Goal: Task Accomplishment & Management: Manage account settings

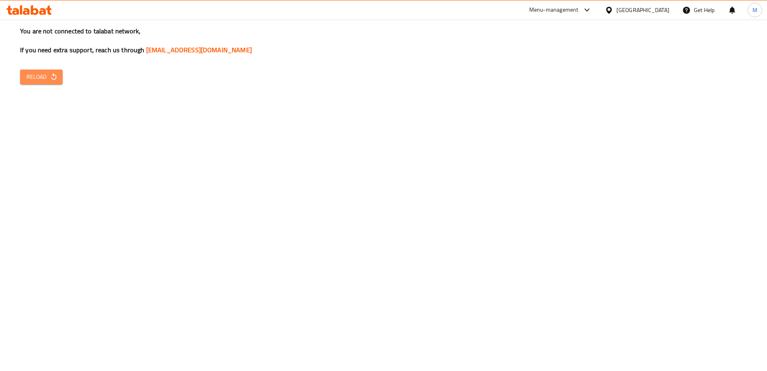
click at [34, 78] on span "Reload" at bounding box center [41, 77] width 30 height 10
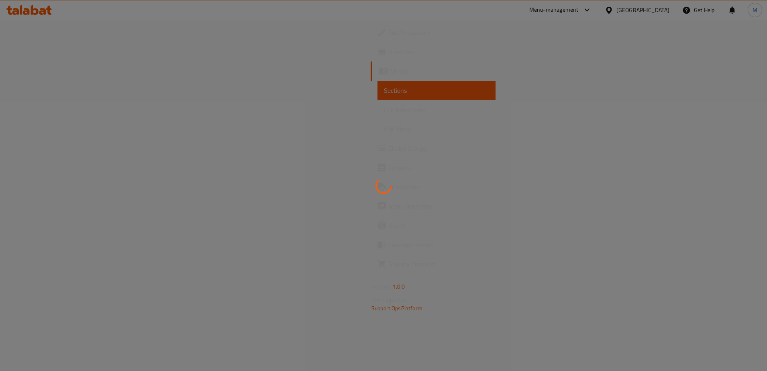
click at [370, 191] on div at bounding box center [383, 185] width 767 height 371
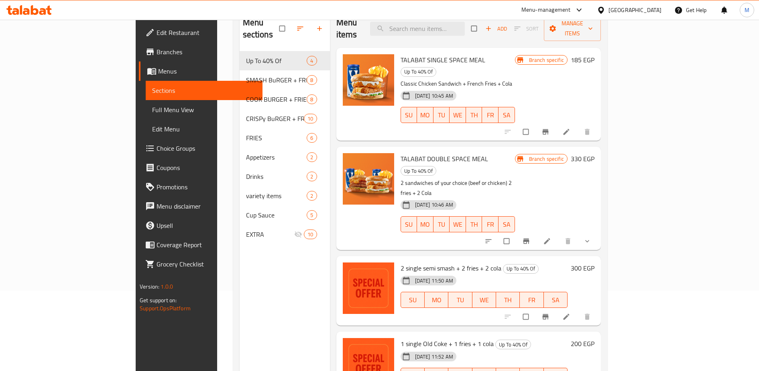
scroll to position [112, 0]
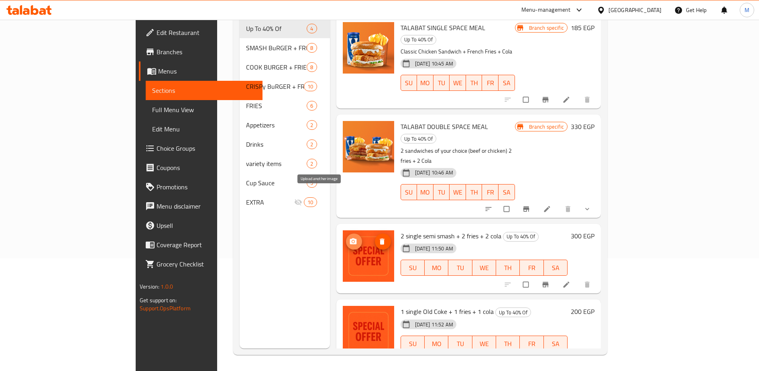
click at [350, 238] on icon "upload picture" at bounding box center [353, 241] width 7 height 6
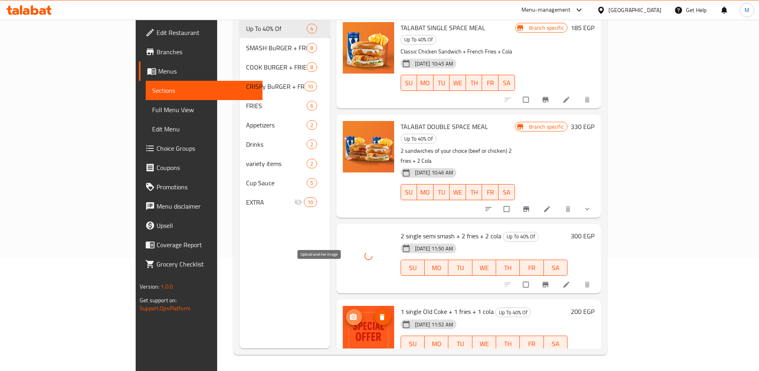
click at [349, 313] on icon "upload picture" at bounding box center [353, 317] width 8 height 8
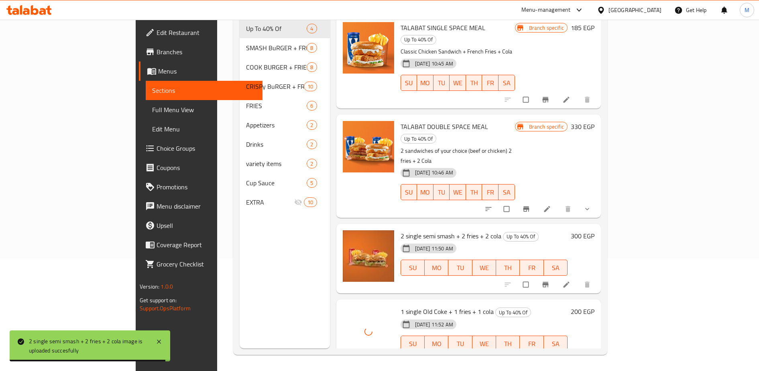
scroll to position [0, 0]
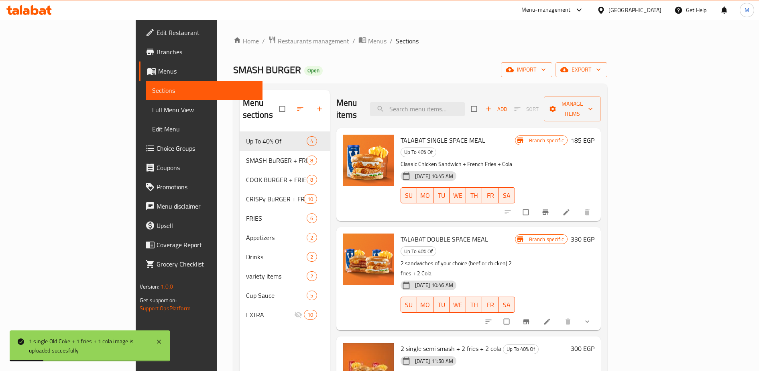
click at [278, 43] on span "Restaurants management" at bounding box center [313, 41] width 71 height 10
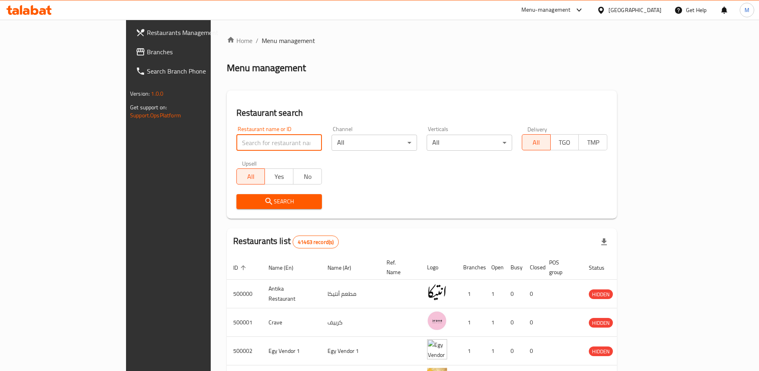
click at [236, 140] on input "search" at bounding box center [279, 142] width 86 height 16
paste input "El dawly"
type input "El dawly"
click button "Search" at bounding box center [279, 201] width 86 height 15
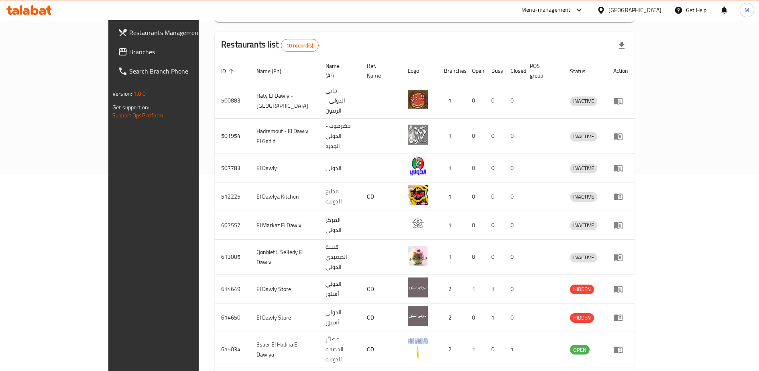
scroll to position [228, 0]
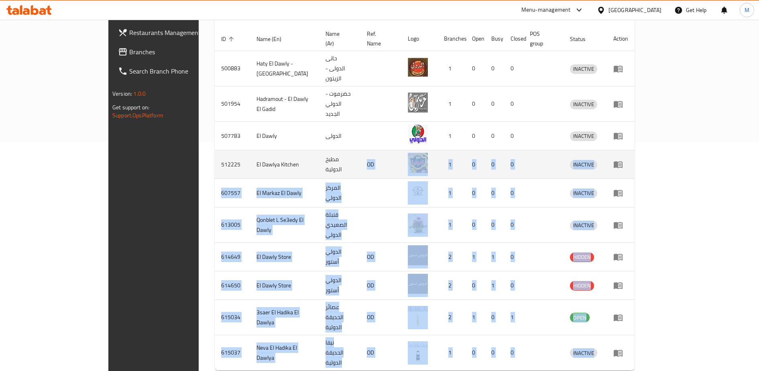
drag, startPoint x: 735, startPoint y: 344, endPoint x: 363, endPoint y: 132, distance: 428.6
click at [363, 132] on div "Home / Menu management Menu management Restaurant search Restaurant name or ID …" at bounding box center [425, 102] width 420 height 590
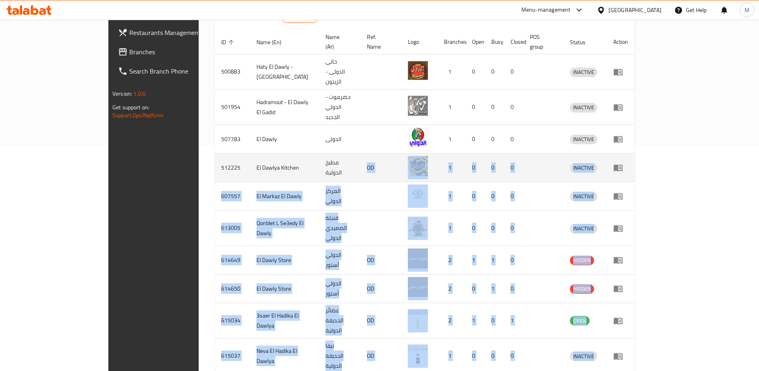
scroll to position [0, 0]
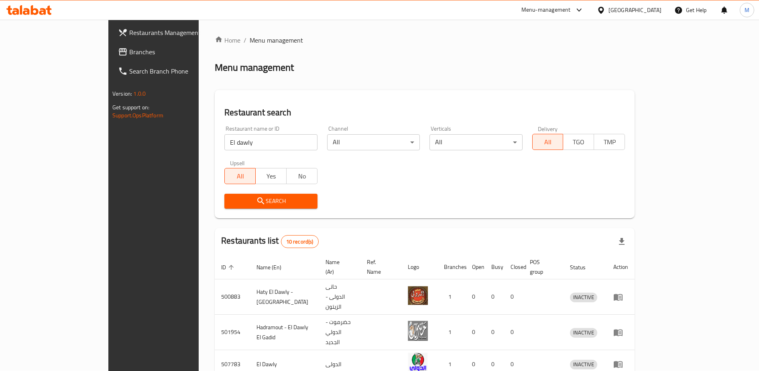
click at [369, 77] on div "Home / Menu management Menu management Restaurant search Restaurant name or ID …" at bounding box center [425, 330] width 420 height 590
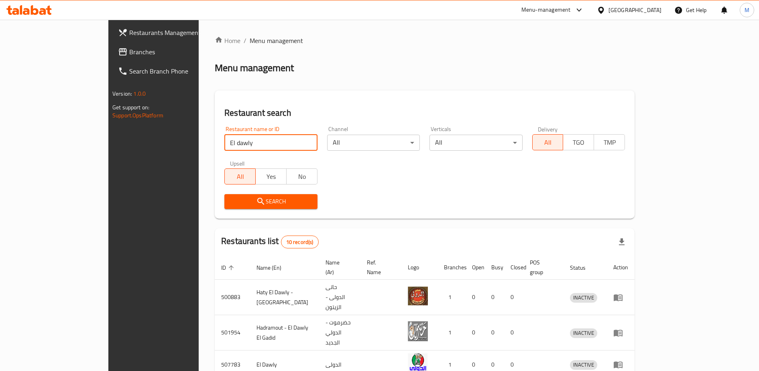
click at [224, 143] on input "El dawly" at bounding box center [270, 142] width 93 height 16
type input "الدولي"
click button "Search" at bounding box center [270, 201] width 93 height 15
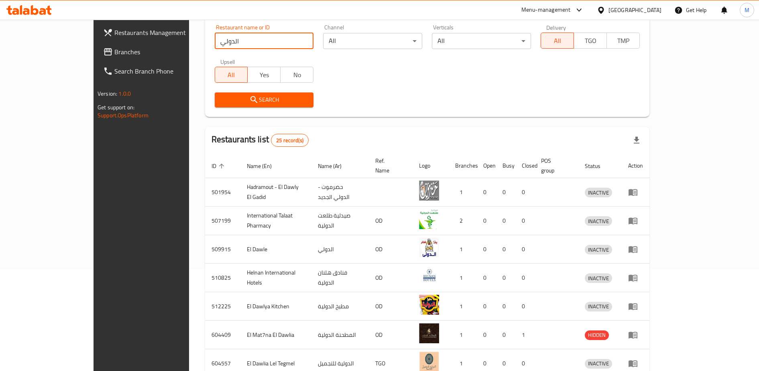
scroll to position [228, 0]
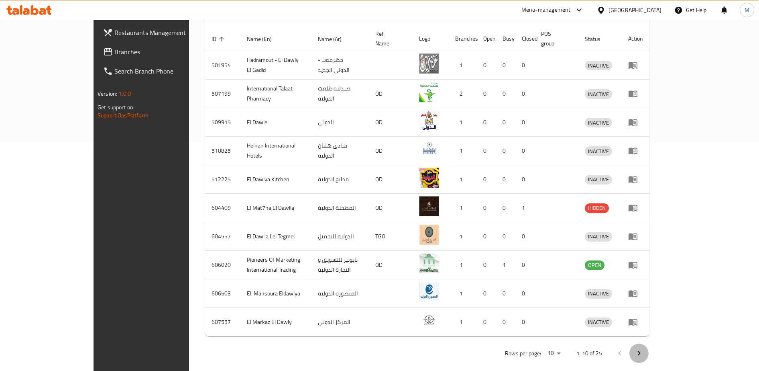
click at [644, 348] on icon "Next page" at bounding box center [639, 353] width 10 height 10
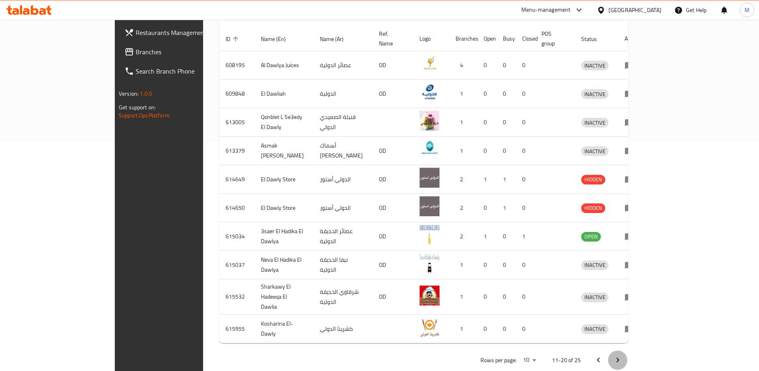
click at [623, 355] on icon "Next page" at bounding box center [618, 360] width 10 height 10
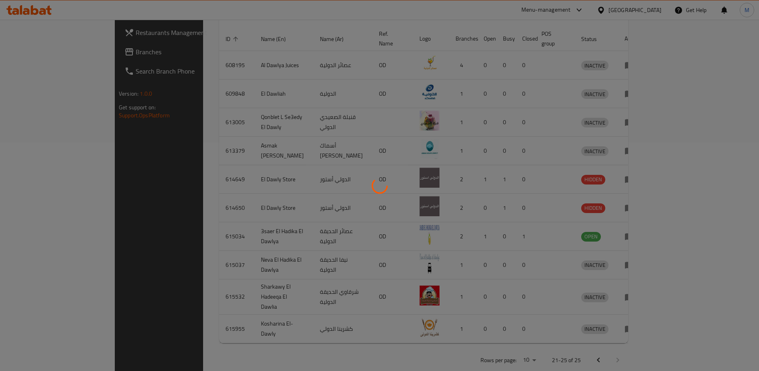
scroll to position [86, 0]
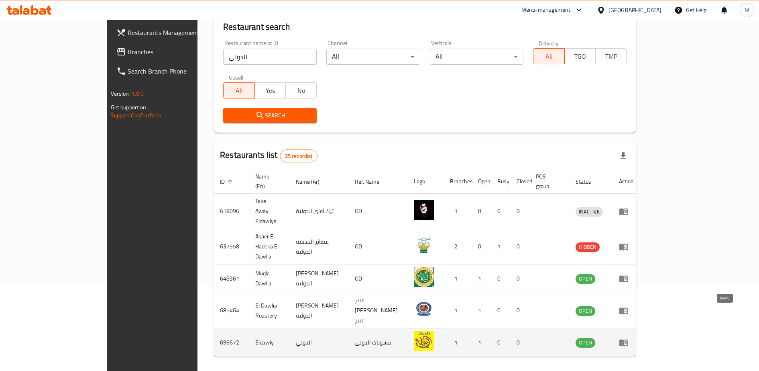
click at [628, 339] on icon "enhanced table" at bounding box center [623, 342] width 9 height 7
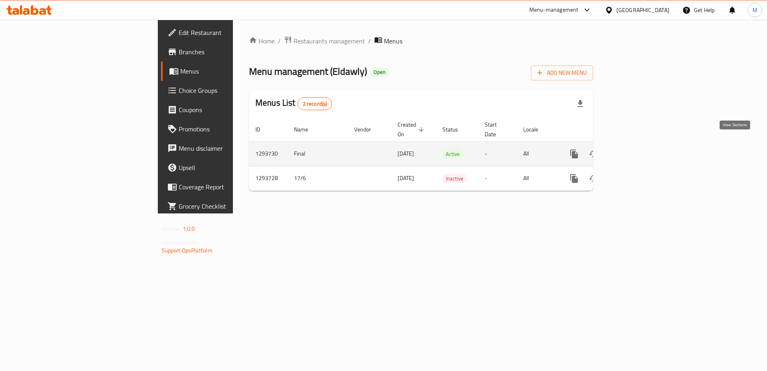
click at [637, 149] on icon "enhanced table" at bounding box center [632, 154] width 10 height 10
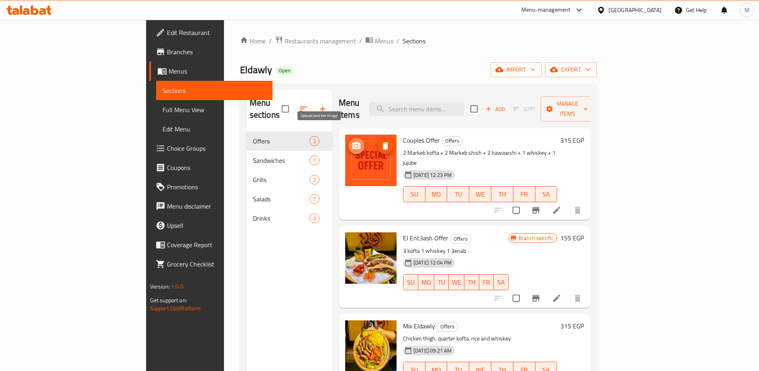
click at [352, 142] on icon "upload picture" at bounding box center [356, 145] width 8 height 7
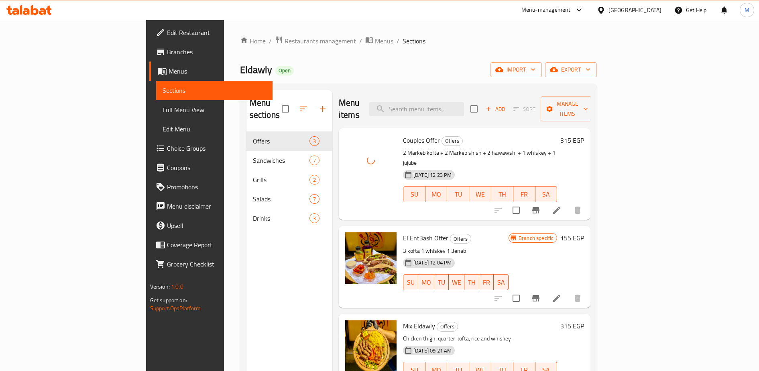
click at [285, 41] on span "Restaurants management" at bounding box center [320, 41] width 71 height 10
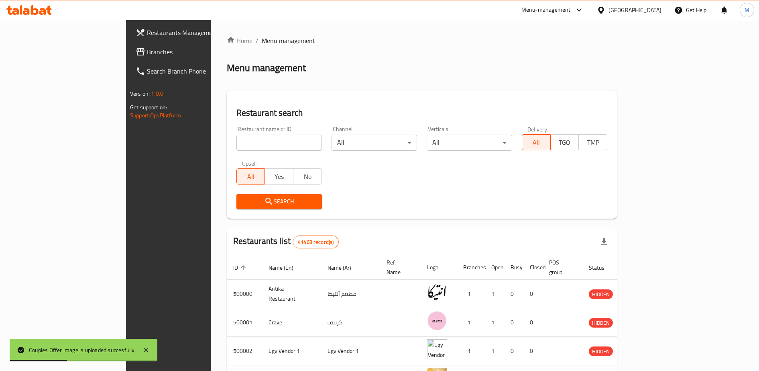
click at [211, 147] on div "Home / Menu management Menu management Restaurant search Restaurant name or ID …" at bounding box center [422, 307] width 422 height 575
click at [236, 146] on input "search" at bounding box center [279, 142] width 86 height 16
paste input "3 Guys"
type input "3 Guys"
click button "Search" at bounding box center [279, 201] width 86 height 15
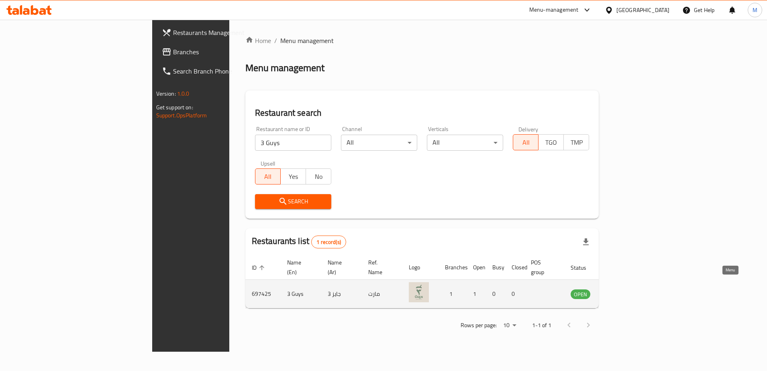
click at [622, 291] on icon "enhanced table" at bounding box center [617, 294] width 9 height 7
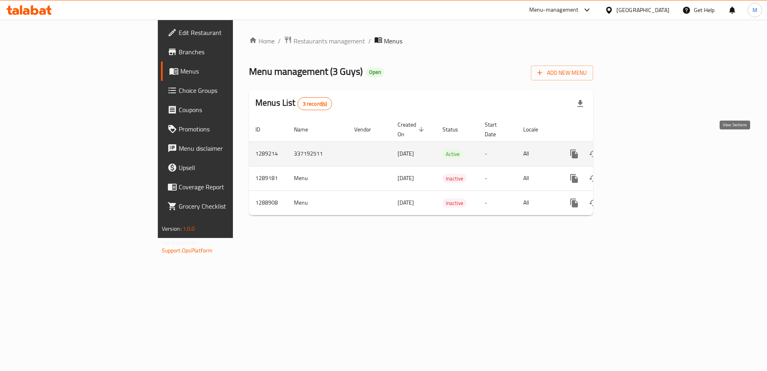
click at [636, 150] on icon "enhanced table" at bounding box center [631, 153] width 7 height 7
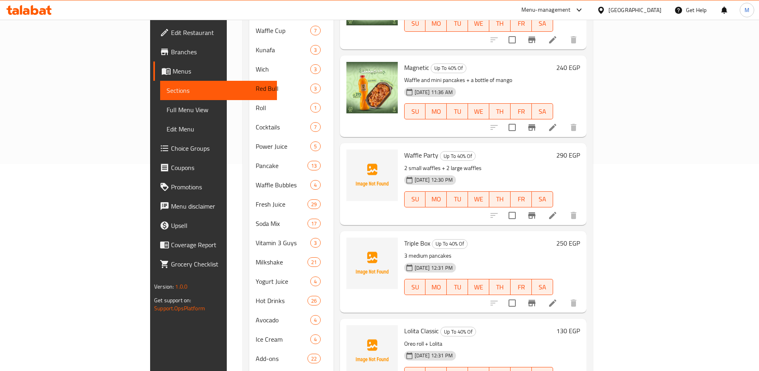
scroll to position [224, 0]
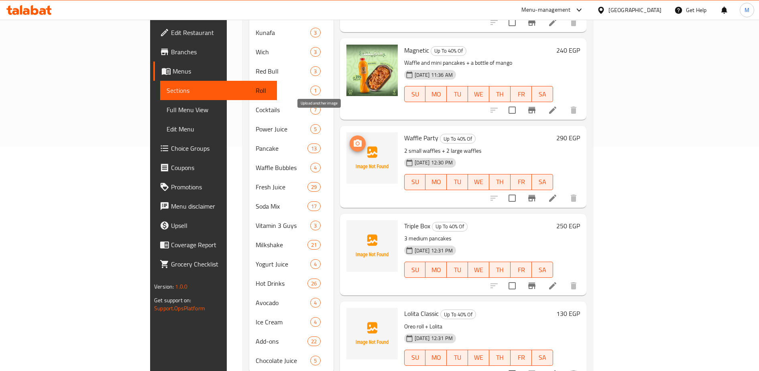
click at [353, 139] on icon "upload picture" at bounding box center [358, 144] width 10 height 10
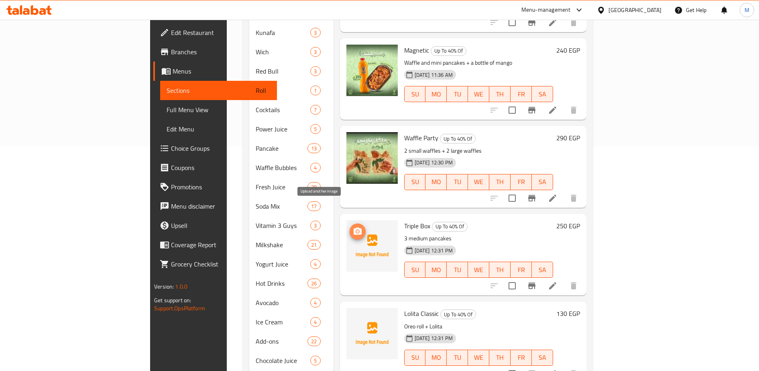
click at [353, 226] on icon "upload picture" at bounding box center [358, 231] width 10 height 10
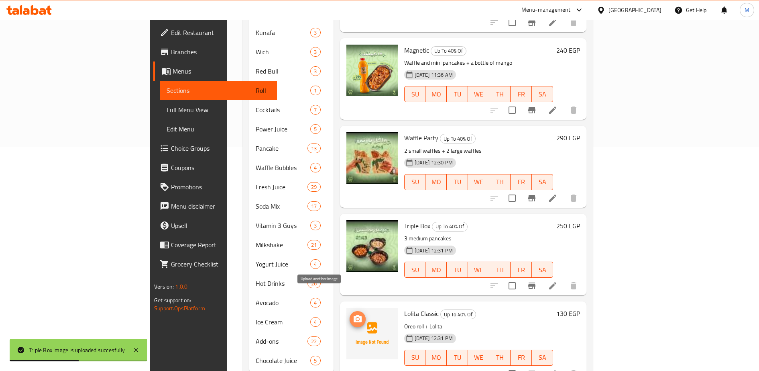
click at [354, 315] on icon "upload picture" at bounding box center [358, 318] width 8 height 7
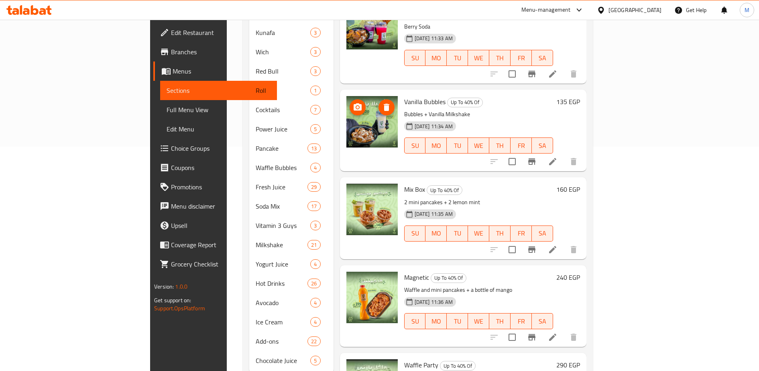
scroll to position [0, 0]
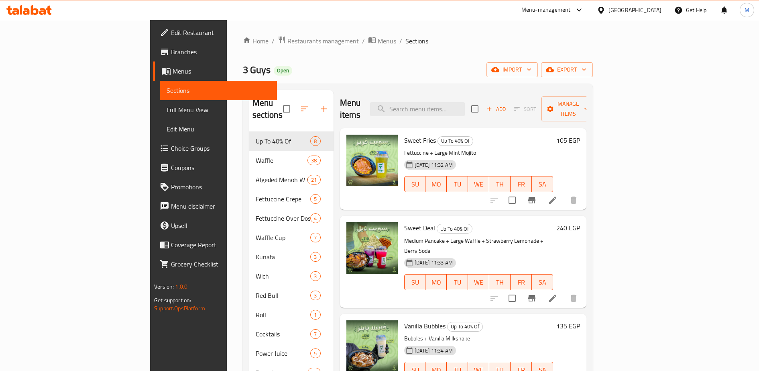
click at [287, 40] on span "Restaurants management" at bounding box center [322, 41] width 71 height 10
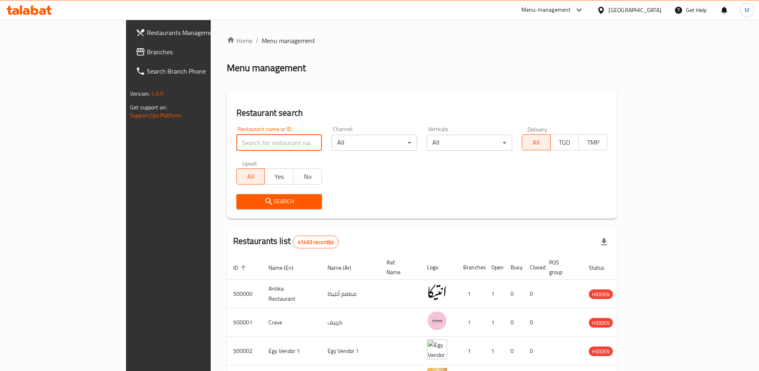
click at [236, 143] on input "search" at bounding box center [279, 142] width 86 height 16
type input "UNCLE"
click button "Search" at bounding box center [279, 201] width 86 height 15
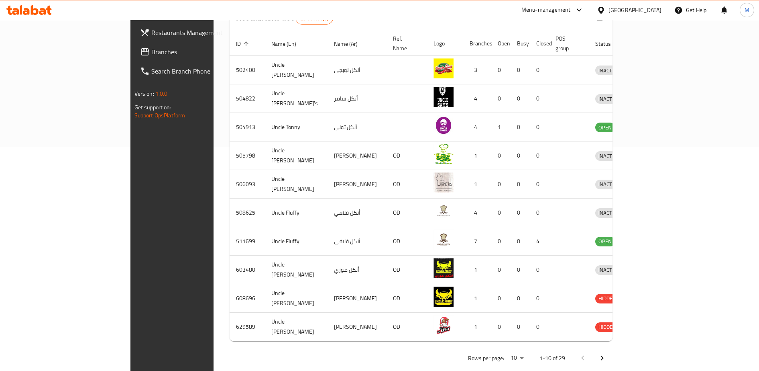
scroll to position [222, 0]
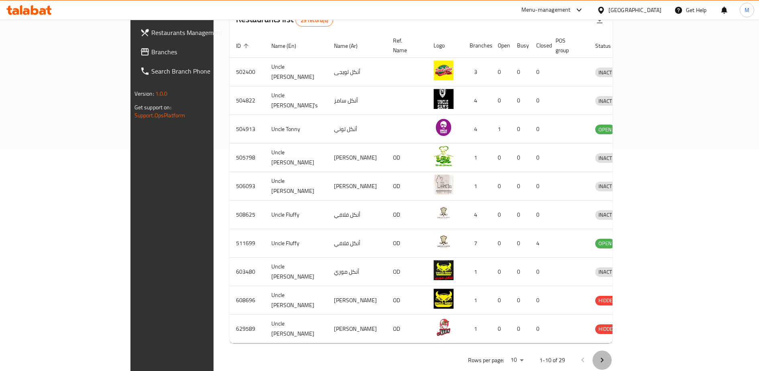
click at [607, 355] on icon "Next page" at bounding box center [602, 360] width 10 height 10
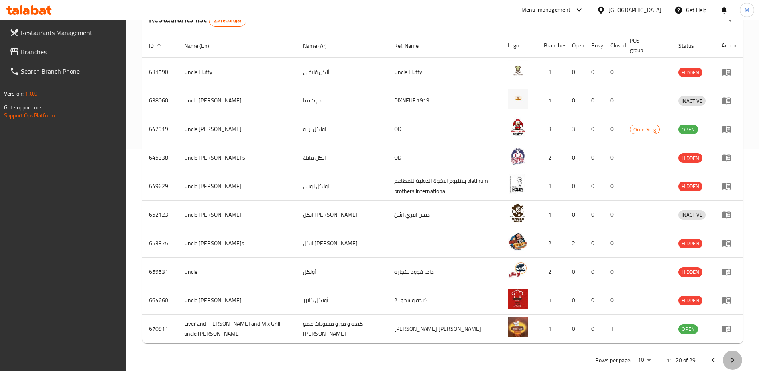
click at [731, 358] on icon "Next page" at bounding box center [733, 360] width 10 height 10
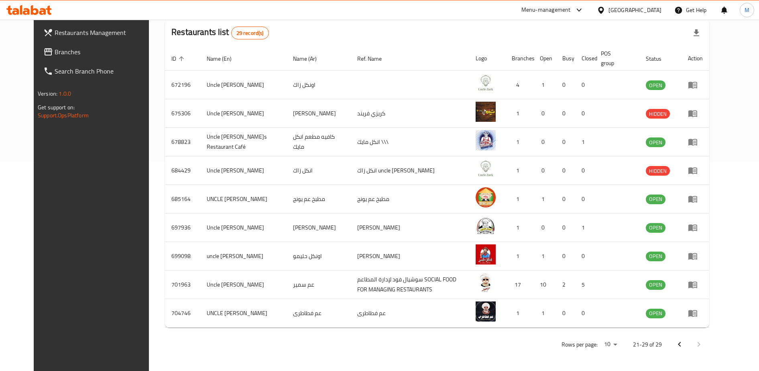
scroll to position [209, 0]
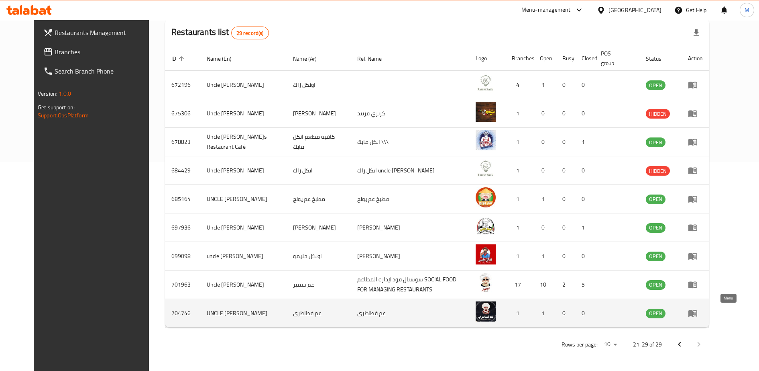
click at [697, 314] on icon "enhanced table" at bounding box center [693, 313] width 9 height 7
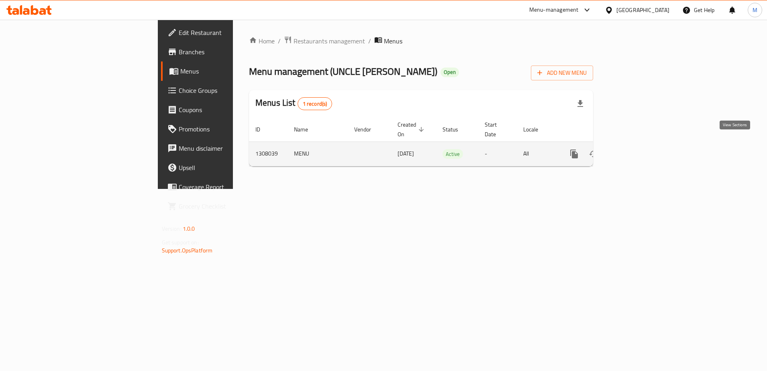
click at [637, 149] on icon "enhanced table" at bounding box center [632, 154] width 10 height 10
